Goal: Task Accomplishment & Management: Complete application form

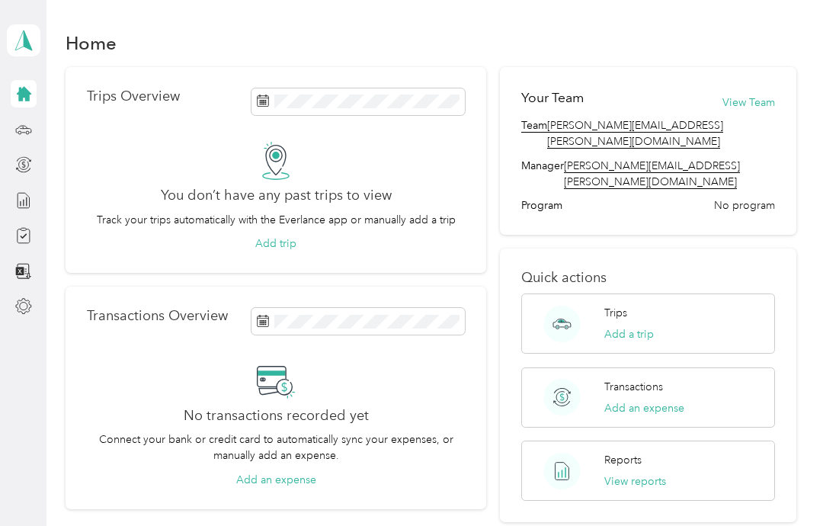
click at [645, 473] on button "View reports" at bounding box center [635, 481] width 62 height 16
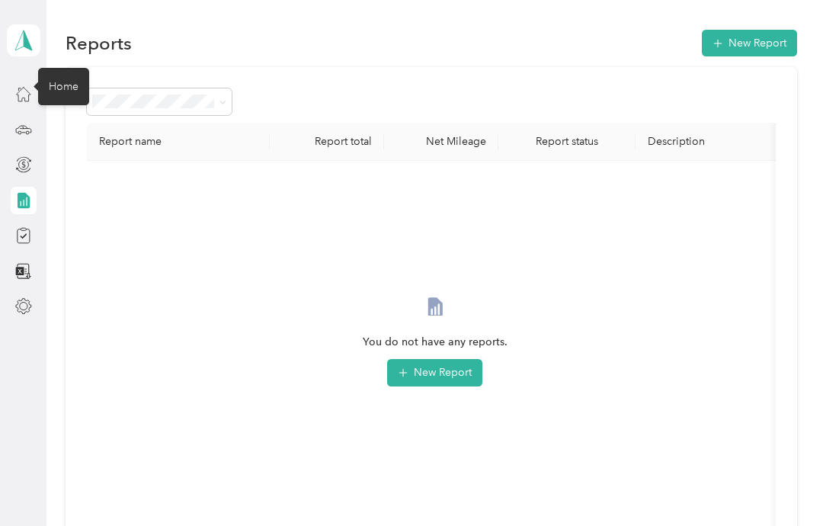
click at [29, 100] on icon at bounding box center [23, 93] width 17 height 17
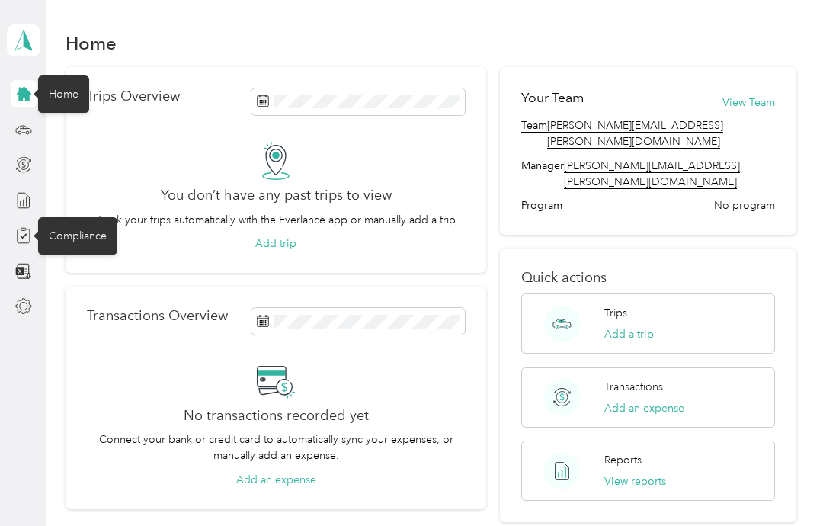
click at [27, 240] on icon at bounding box center [23, 235] width 17 height 17
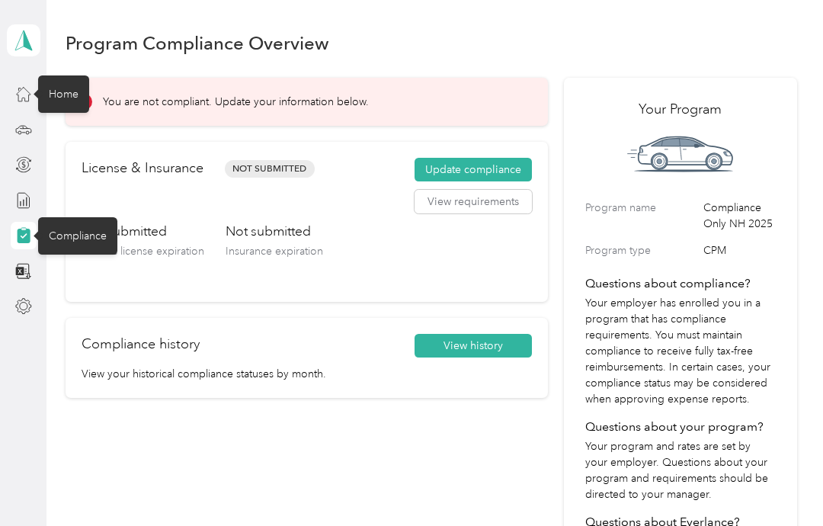
click at [442, 253] on div "Not submitted Driver’s license expiration Not submitted Insurance expiration" at bounding box center [307, 254] width 450 height 64
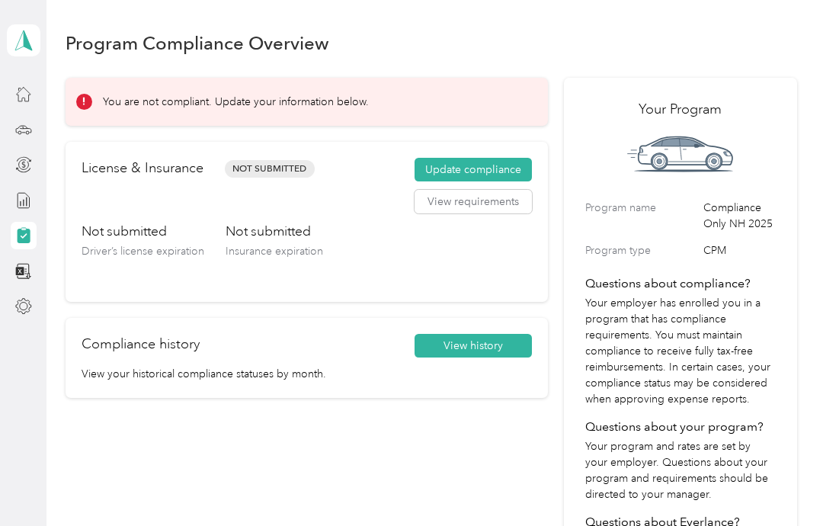
click at [491, 167] on button "Update compliance" at bounding box center [473, 170] width 117 height 24
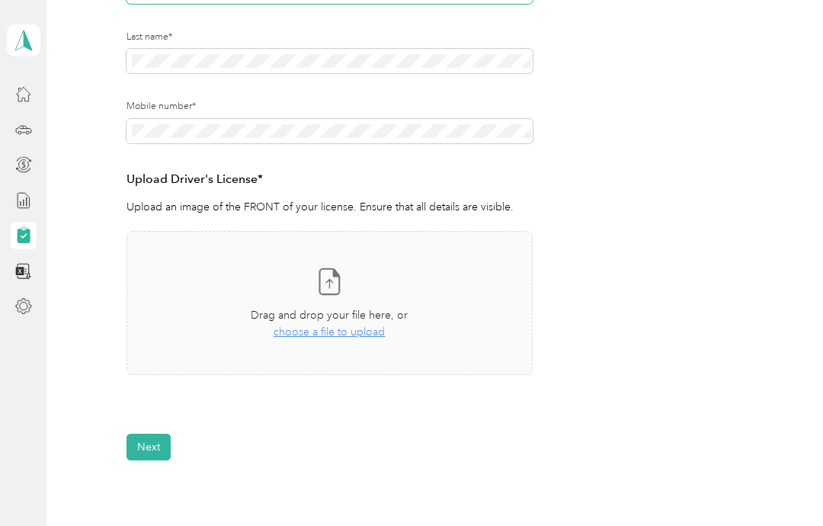
scroll to position [274, 0]
